Goal: Information Seeking & Learning: Learn about a topic

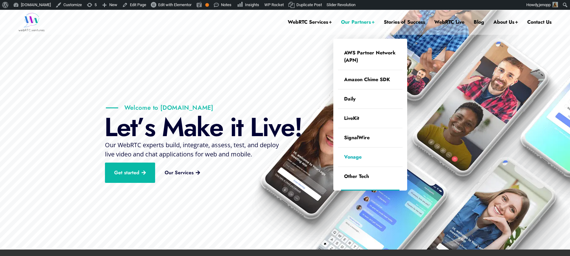
click at [352, 157] on link "Vonage" at bounding box center [370, 157] width 65 height 19
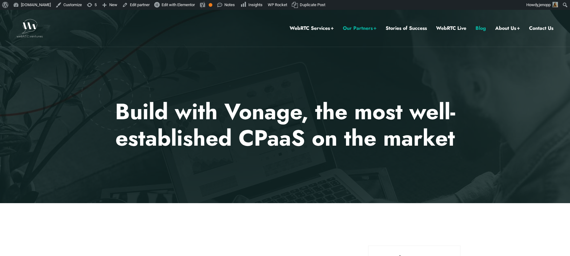
click at [484, 28] on link "Blog" at bounding box center [480, 28] width 10 height 8
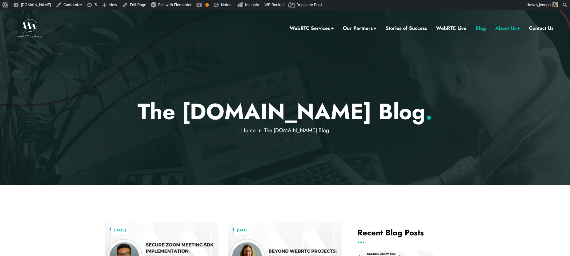
click at [482, 27] on link "Blog" at bounding box center [480, 28] width 10 height 8
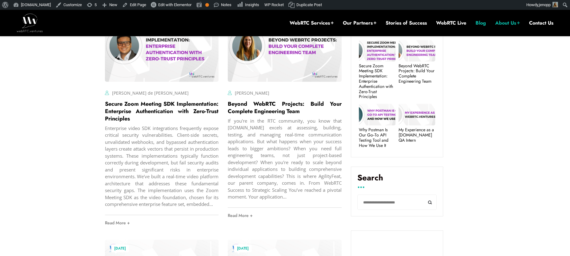
scroll to position [255, 0]
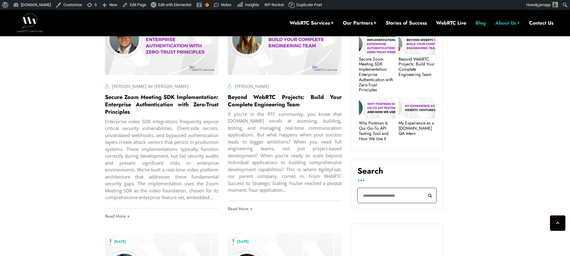
click at [384, 194] on input "Search" at bounding box center [396, 196] width 79 height 16
type input "****"
click at [423, 188] on button "Search" at bounding box center [430, 196] width 14 height 16
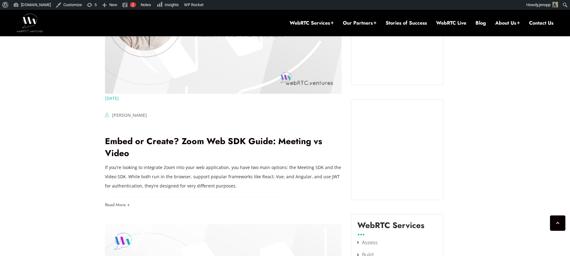
scroll to position [613, 0]
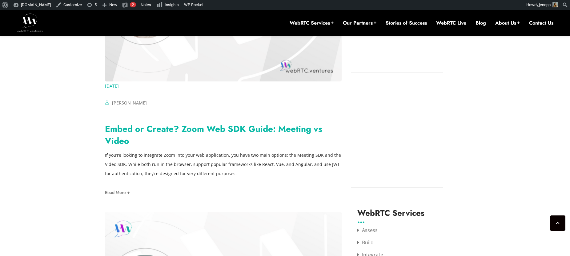
click at [222, 131] on link "Embed or Create? Zoom Web SDK Guide: Meeting vs Video" at bounding box center [213, 135] width 217 height 25
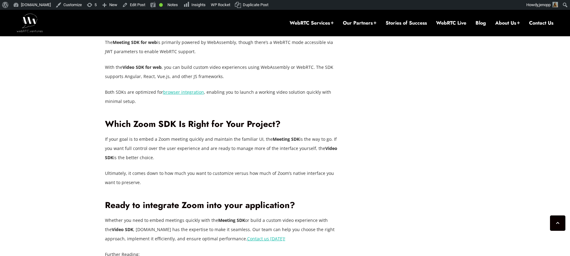
scroll to position [1289, 0]
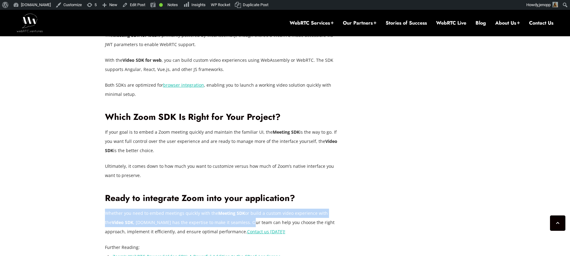
drag, startPoint x: 211, startPoint y: 215, endPoint x: 106, endPoint y: 206, distance: 105.6
click at [106, 209] on p "Whether you need to embed meetings quickly with the Meeting SDK or build a cust…" at bounding box center [223, 223] width 237 height 28
copy p "Whether you need to embed meetings quickly with the Meeting SDK or build a cust…"
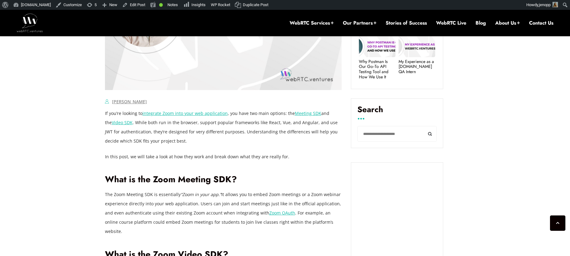
scroll to position [0, 0]
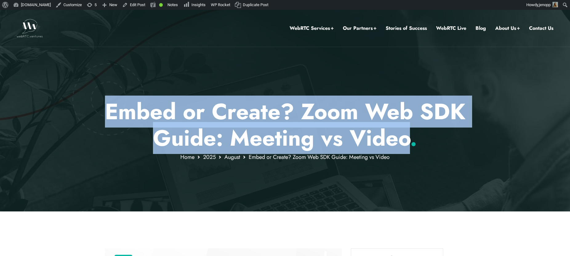
drag, startPoint x: 133, startPoint y: 111, endPoint x: 432, endPoint y: 138, distance: 299.9
click at [432, 138] on p "Embed or Create? Zoom Web SDK Guide: Meeting vs Video ." at bounding box center [285, 124] width 360 height 53
copy p "Embed or Create? Zoom Web SDK Guide: Meeting vs Video"
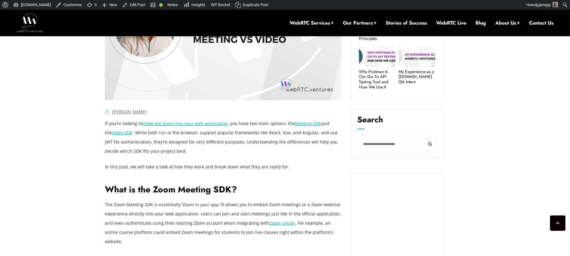
scroll to position [45, 0]
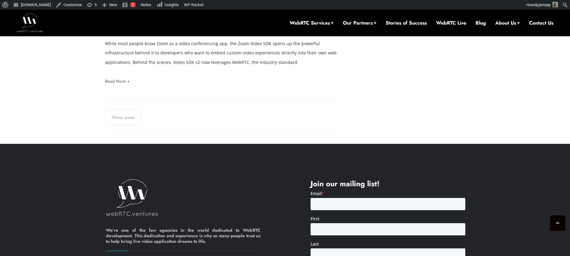
scroll to position [1244, 0]
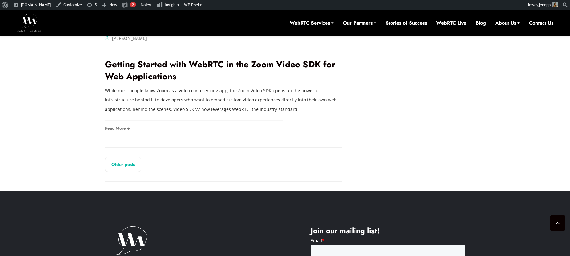
click at [125, 157] on link "Older posts" at bounding box center [123, 164] width 36 height 15
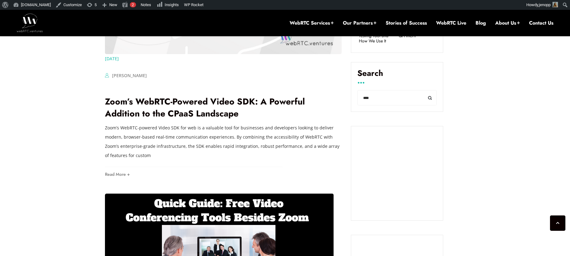
scroll to position [363, 0]
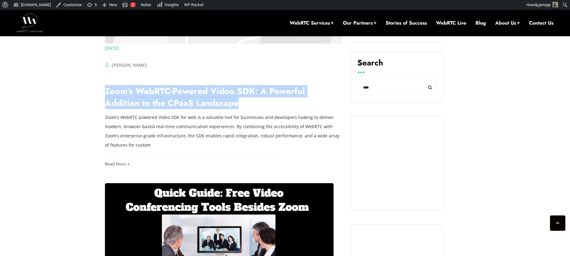
drag, startPoint x: 196, startPoint y: 105, endPoint x: 104, endPoint y: 94, distance: 92.0
click at [105, 94] on h2 "Zoom’s WebRTC-Powered Video SDK: A Powerful Addition to the CPaaS Landscape" at bounding box center [223, 97] width 237 height 24
click at [166, 103] on link "Zoom’s WebRTC-Powered Video SDK: A Powerful Addition to the CPaaS Landscape" at bounding box center [205, 97] width 200 height 25
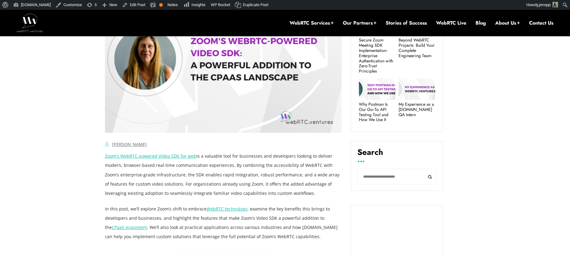
scroll to position [336, 0]
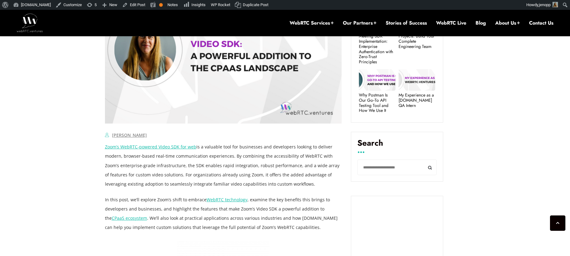
drag, startPoint x: 267, startPoint y: 185, endPoint x: 105, endPoint y: 149, distance: 166.0
click at [105, 149] on p "Zoom’s WebRTC-powered Video SDK for web is a valuable tool for businesses and d…" at bounding box center [223, 165] width 237 height 46
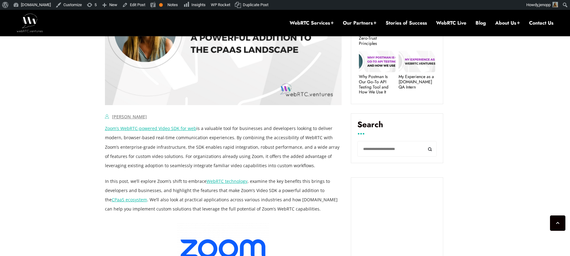
scroll to position [357, 0]
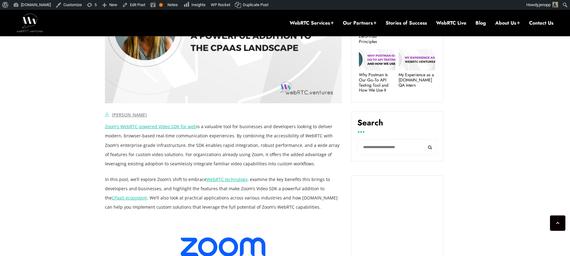
click at [210, 152] on p "Zoom’s WebRTC-powered Video SDK for web is a valuable tool for businesses and d…" at bounding box center [223, 145] width 237 height 46
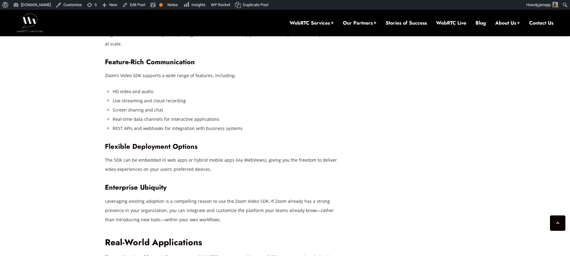
scroll to position [1050, 0]
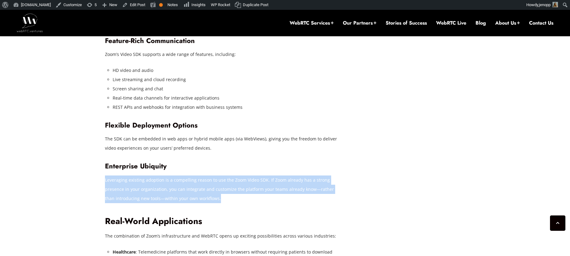
drag, startPoint x: 105, startPoint y: 171, endPoint x: 268, endPoint y: 187, distance: 164.2
click at [268, 187] on p "Leveraging existing adoption is a compelling reason to use the Zoom Video SDK. …" at bounding box center [223, 190] width 237 height 28
copy p "Leveraging existing adoption is a compelling reason to use the Zoom Video SDK. …"
